Goal: Task Accomplishment & Management: Use online tool/utility

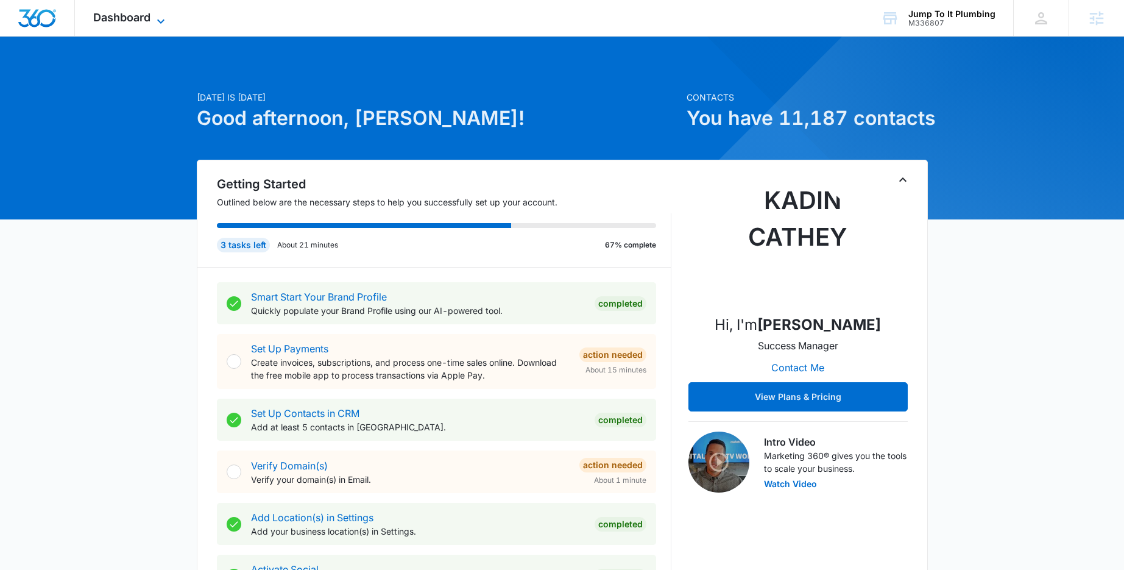
click at [144, 18] on span "Dashboard" at bounding box center [121, 17] width 57 height 13
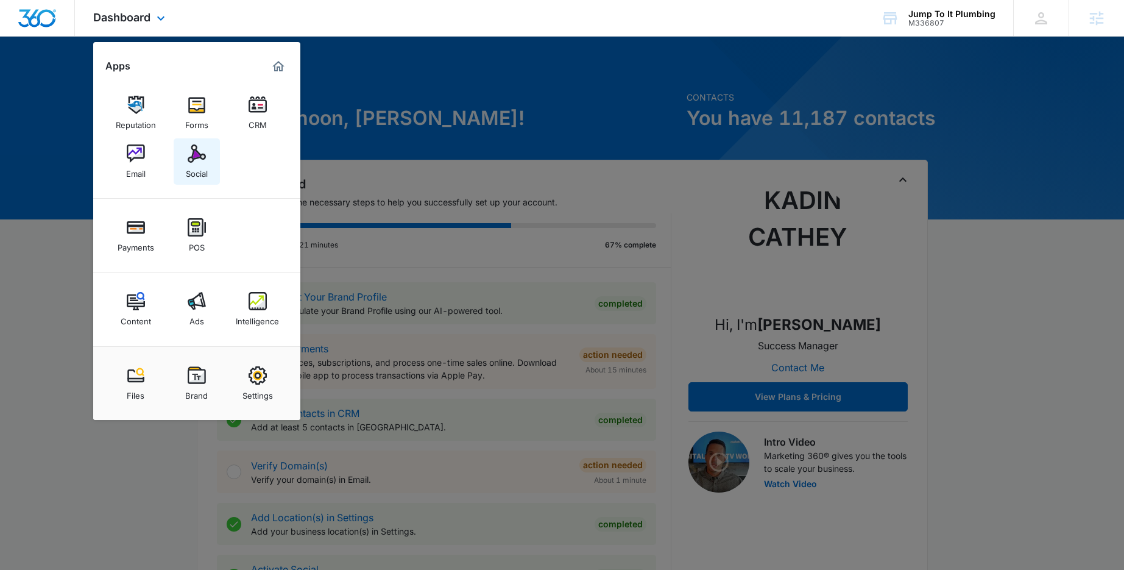
click at [186, 163] on div "Social" at bounding box center [197, 171] width 22 height 16
